Goal: Information Seeking & Learning: Learn about a topic

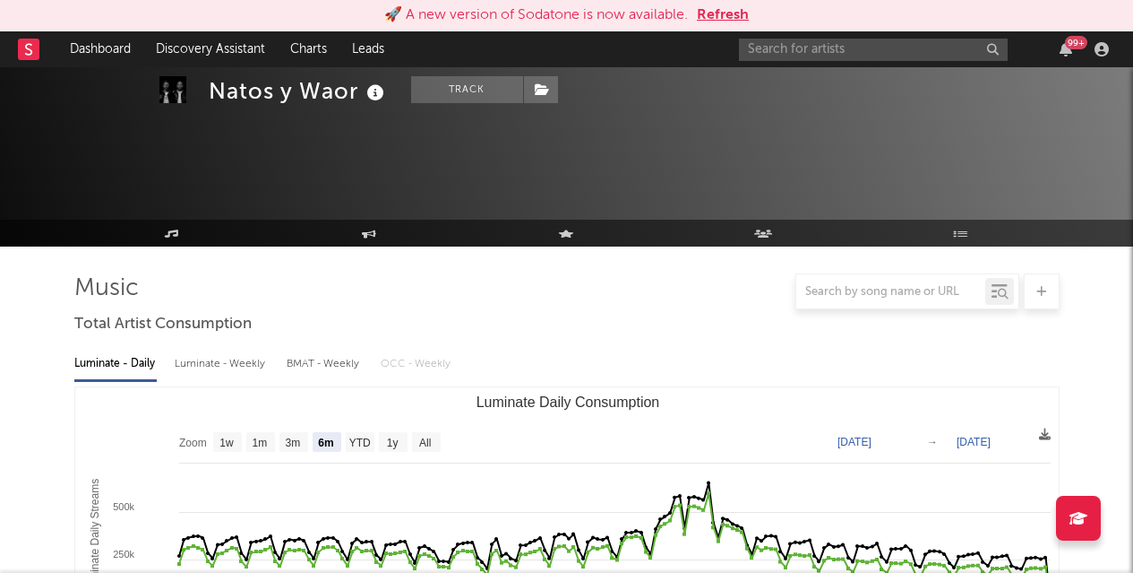
select select "6m"
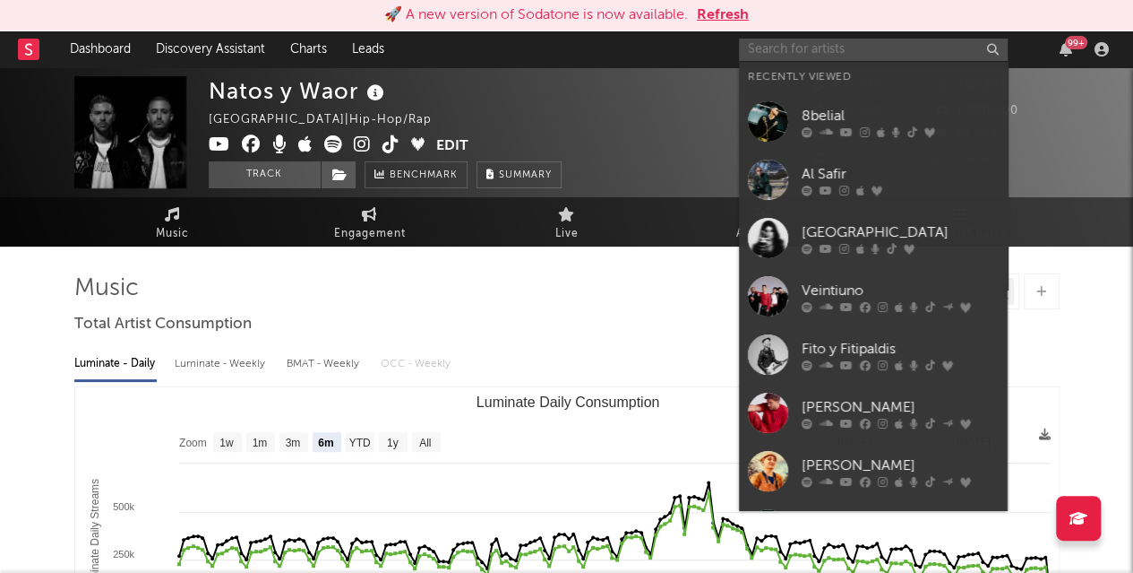
click at [818, 47] on input "text" at bounding box center [873, 50] width 269 height 22
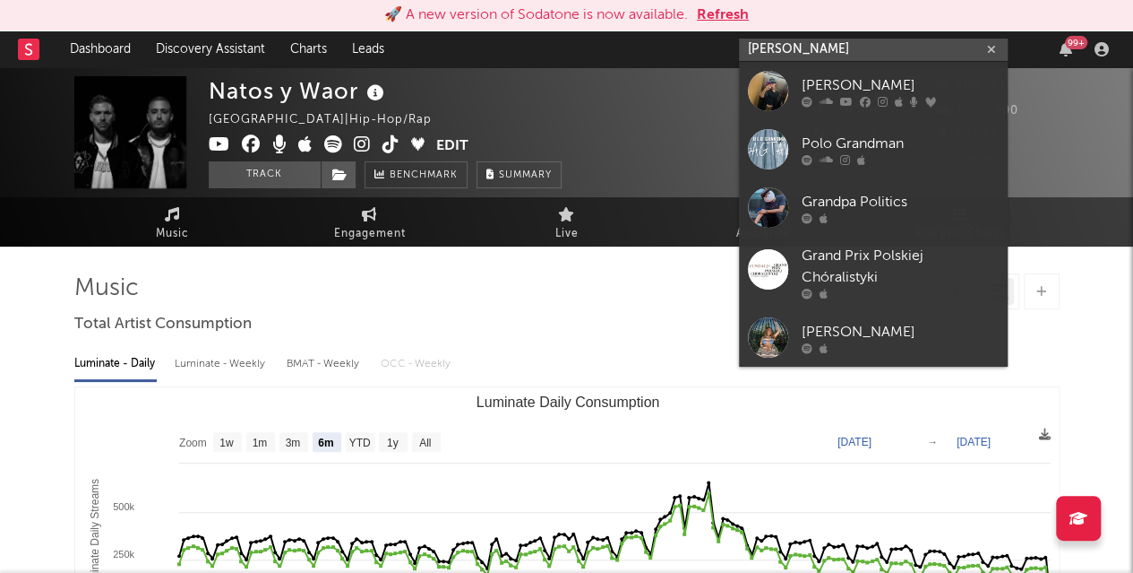
type input "[PERSON_NAME]"
click at [830, 77] on div "[PERSON_NAME]" at bounding box center [900, 85] width 197 height 22
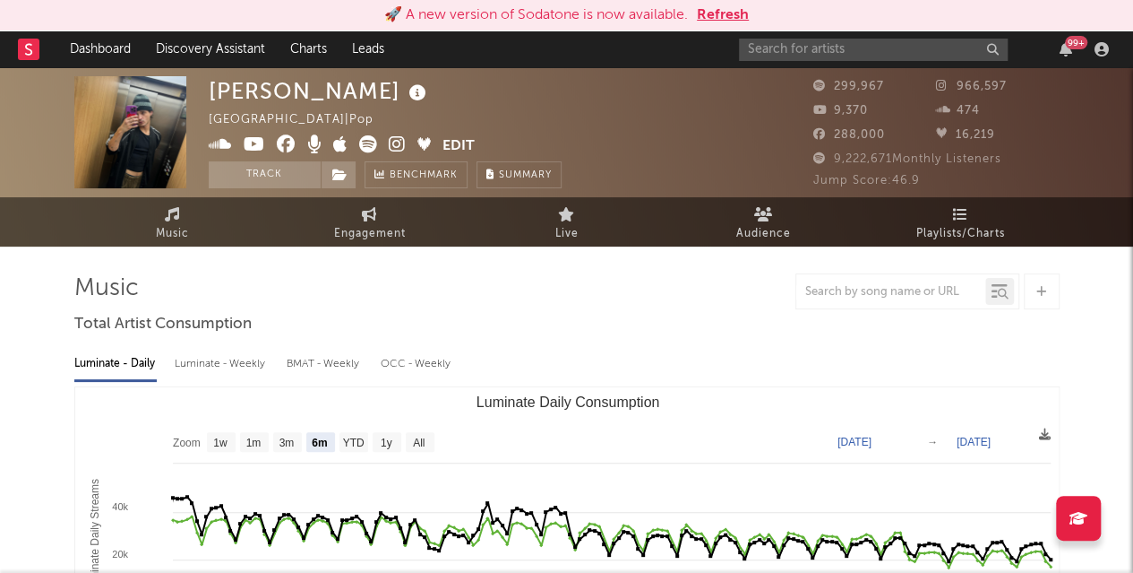
click at [122, 147] on img at bounding box center [130, 132] width 112 height 112
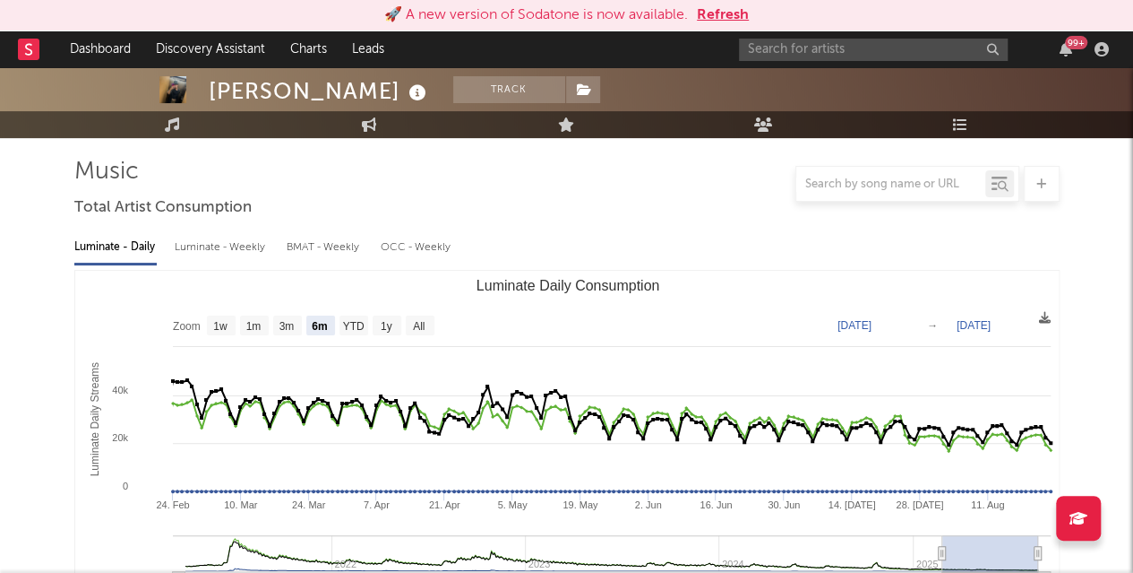
scroll to position [126, 0]
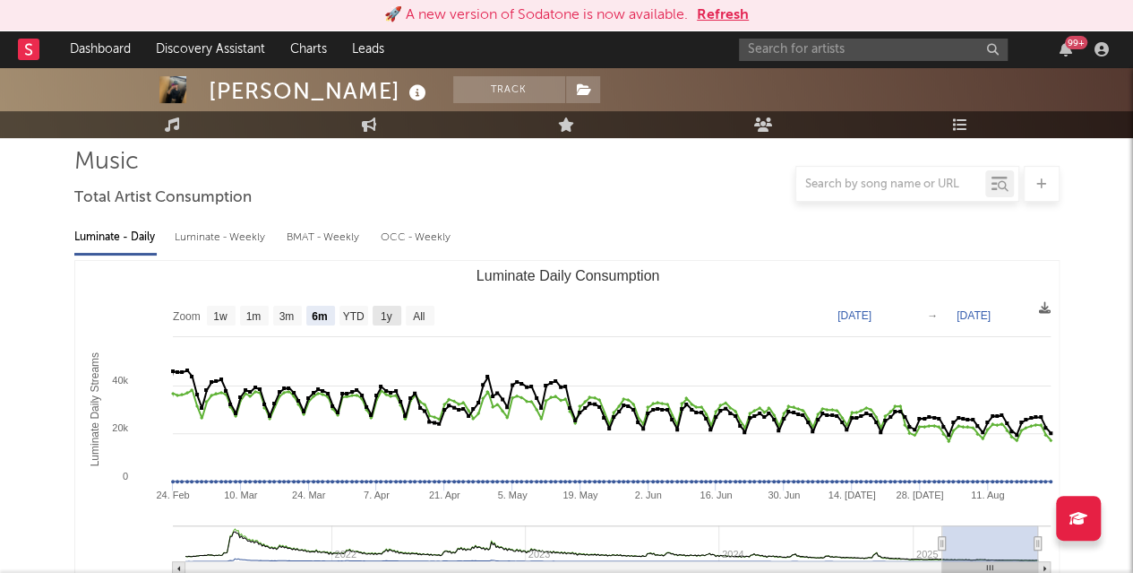
click at [382, 310] on text "1y" at bounding box center [386, 316] width 12 height 13
select select "1y"
type input "[DATE]"
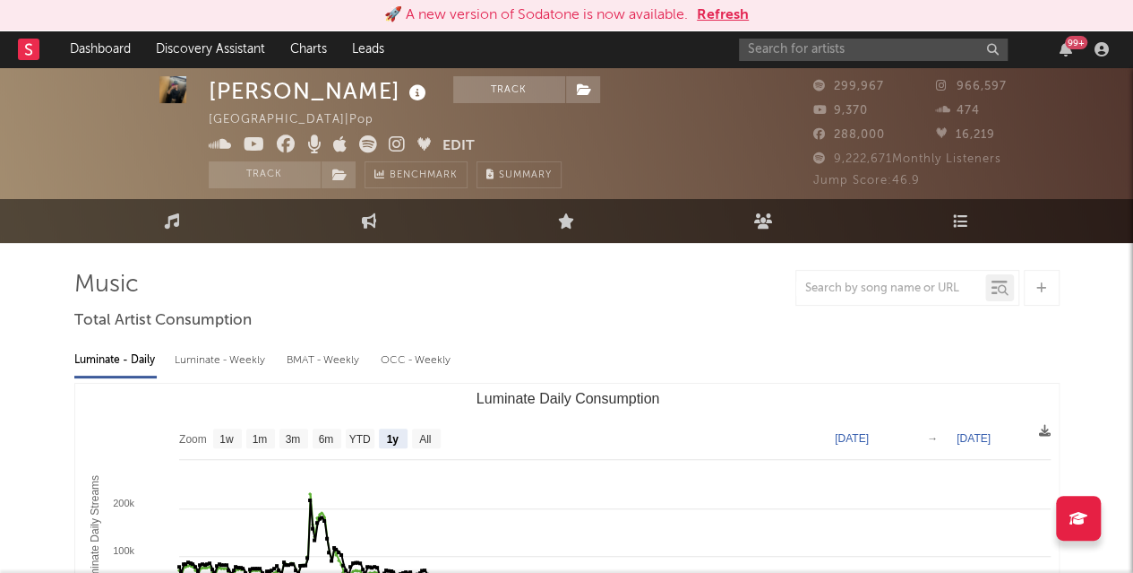
scroll to position [0, 0]
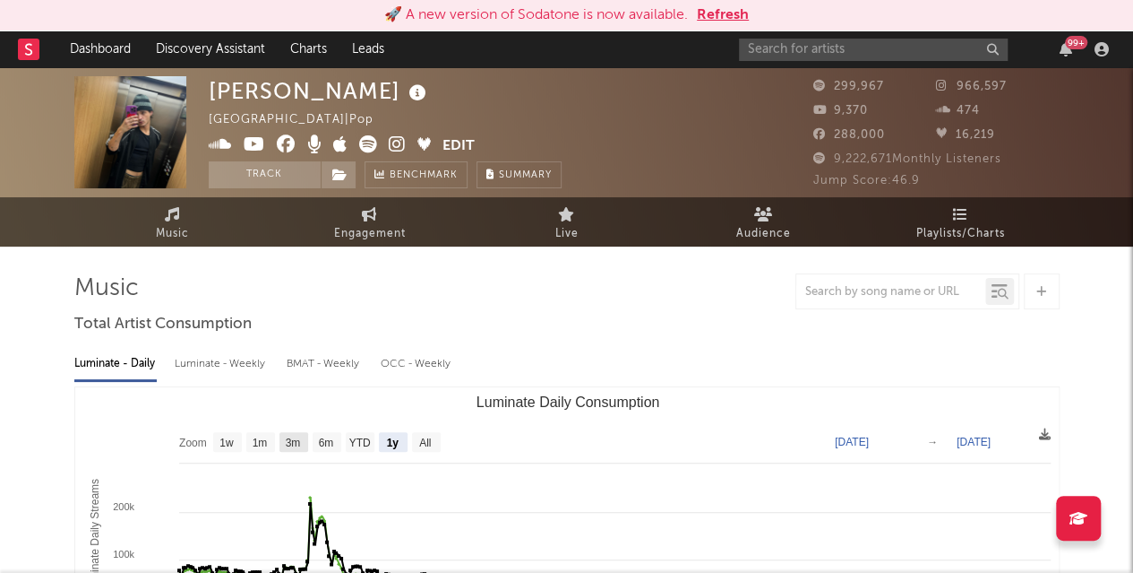
click at [294, 441] on text "3m" at bounding box center [292, 442] width 15 height 13
select select "3m"
type input "[DATE]"
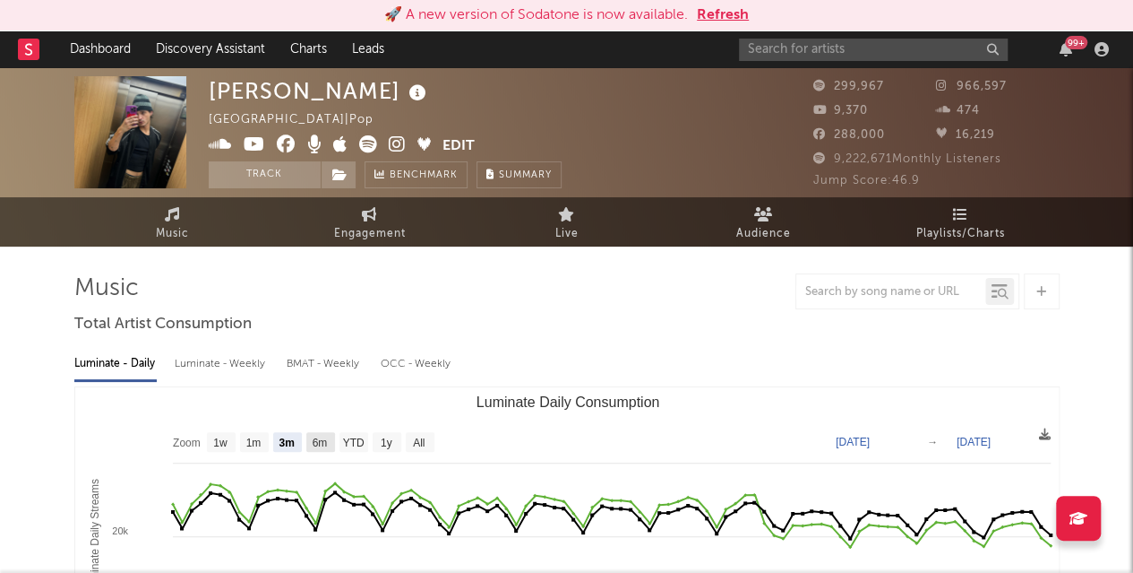
click at [324, 440] on text "6m" at bounding box center [319, 442] width 15 height 13
select select "6m"
type input "[DATE]"
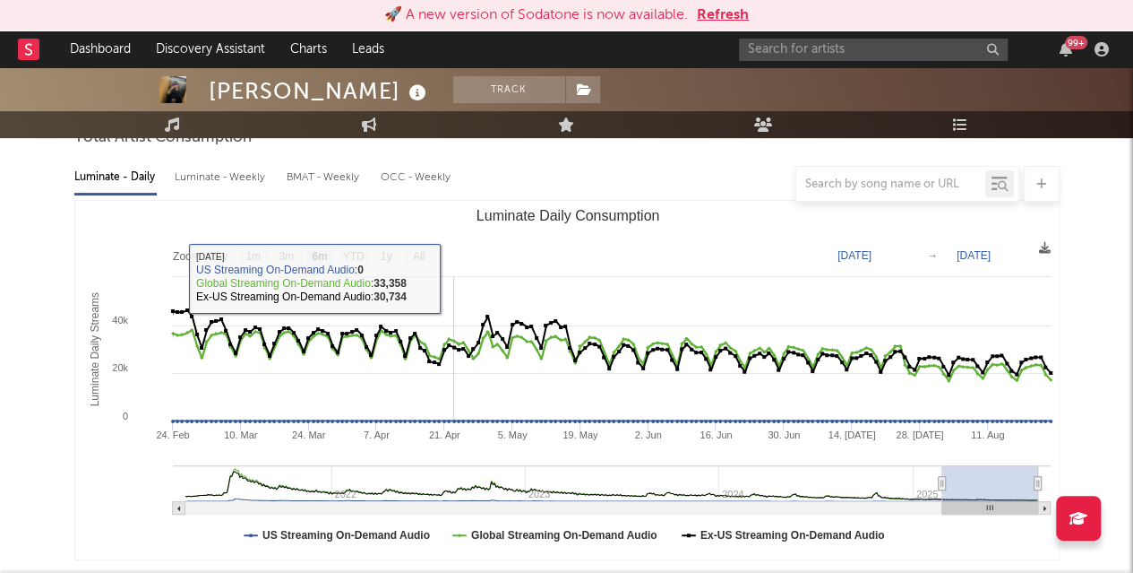
scroll to position [191, 0]
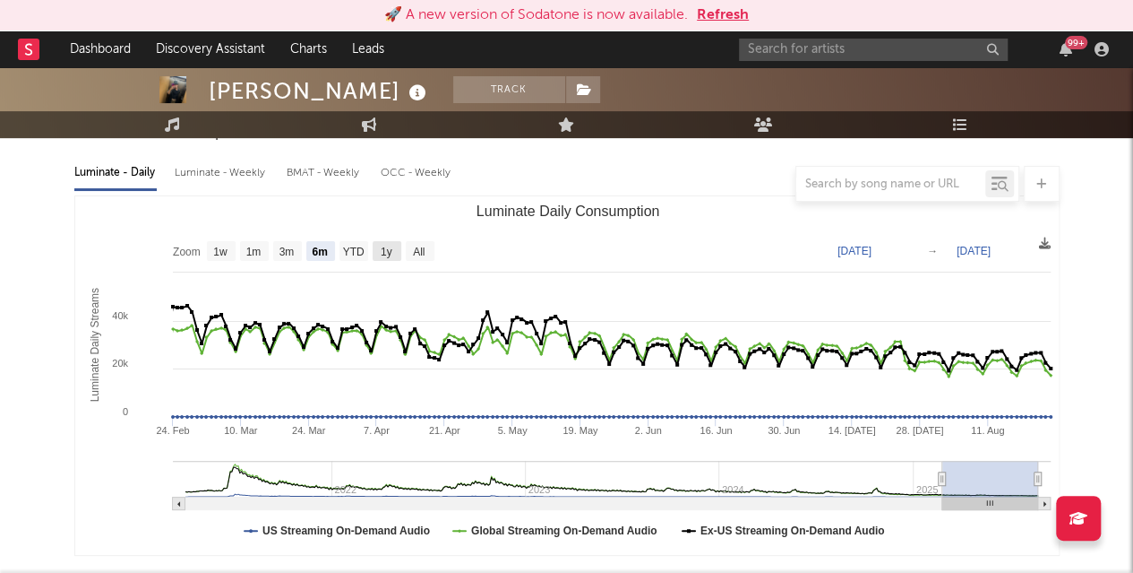
click at [388, 252] on text "1y" at bounding box center [386, 251] width 12 height 13
select select "1y"
type input "[DATE]"
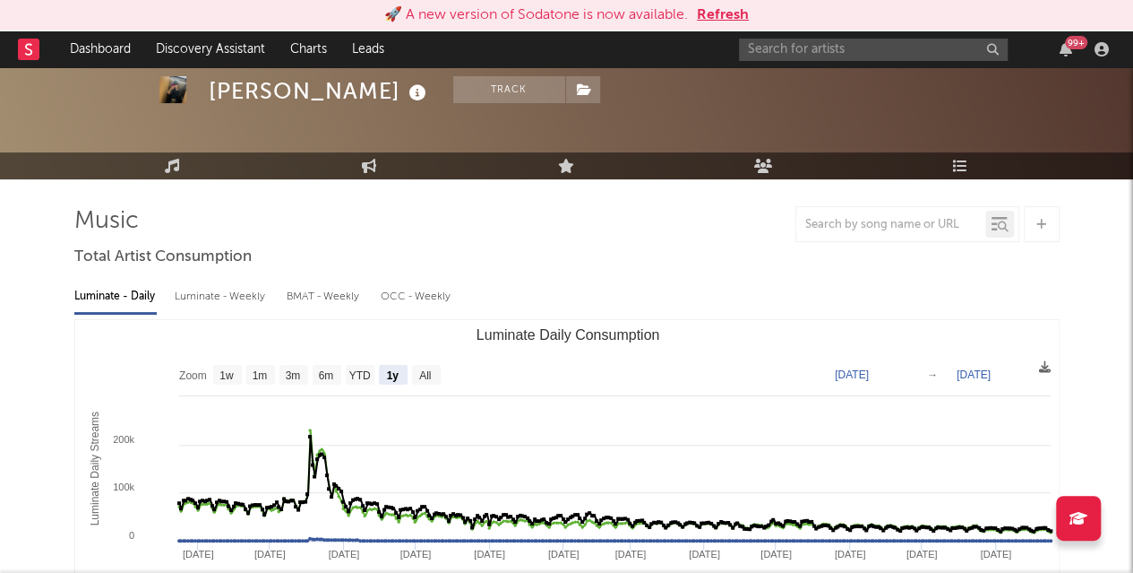
scroll to position [66, 0]
